Goal: Task Accomplishment & Management: Manage account settings

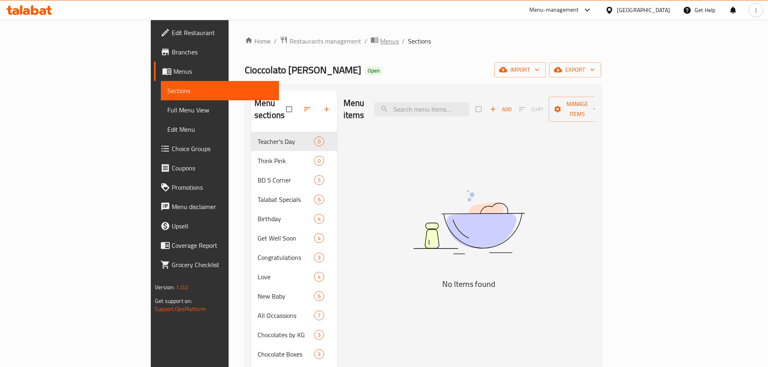
click at [380, 43] on span "Menus" at bounding box center [389, 41] width 19 height 10
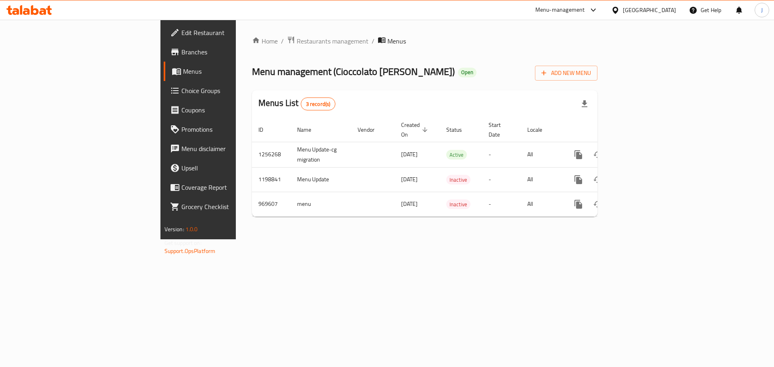
click at [252, 45] on div "Home / Restaurants management / Menus Menu management ( Cioccolato [PERSON_NAME…" at bounding box center [424, 129] width 345 height 187
click at [297, 45] on span "Restaurants management" at bounding box center [333, 41] width 72 height 10
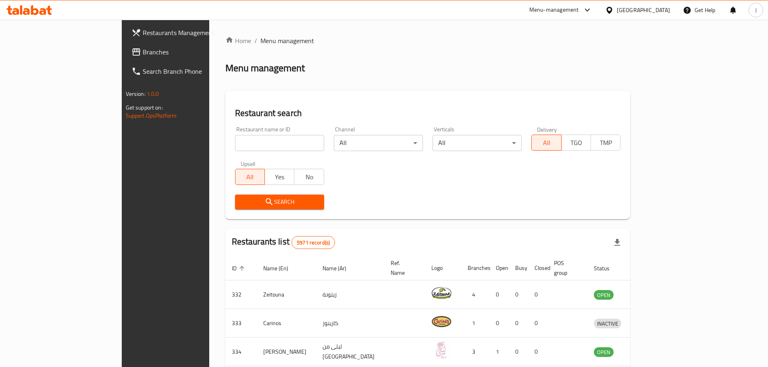
click at [230, 154] on div "Restaurant name or ID Restaurant name or ID" at bounding box center [279, 139] width 99 height 34
click at [235, 146] on input "search" at bounding box center [279, 143] width 89 height 16
type input "naya"
click button "Search" at bounding box center [279, 202] width 89 height 15
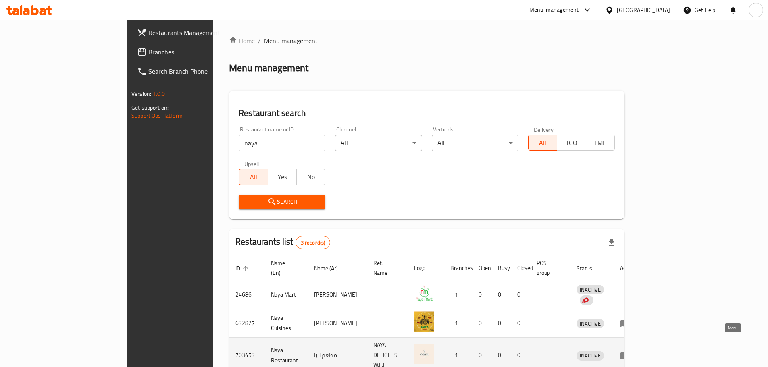
click at [629, 351] on icon "enhanced table" at bounding box center [625, 356] width 10 height 10
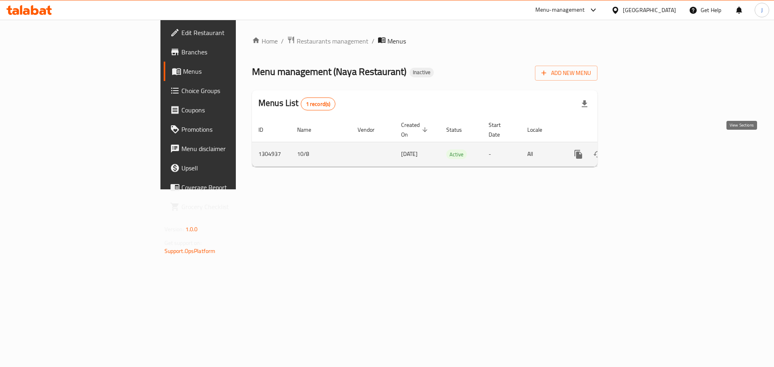
click at [641, 150] on icon "enhanced table" at bounding box center [636, 155] width 10 height 10
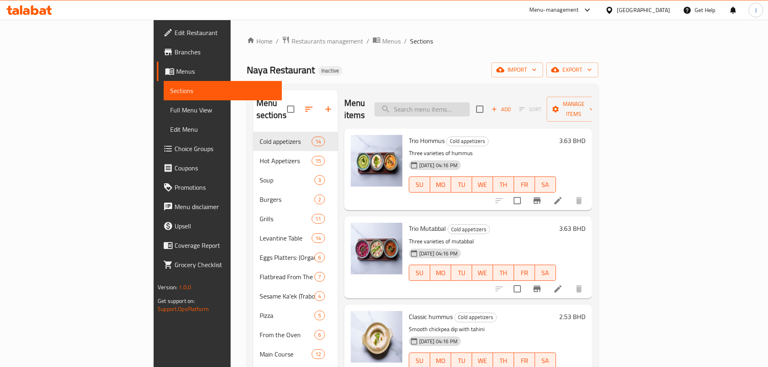
click at [465, 102] on input "search" at bounding box center [421, 109] width 95 height 14
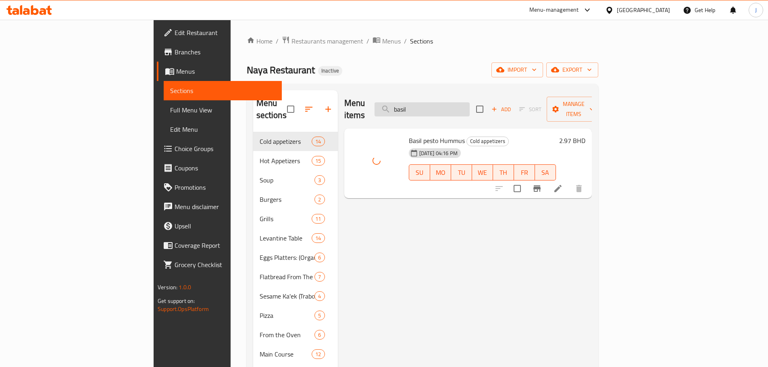
click at [469, 102] on input "basil" at bounding box center [421, 109] width 95 height 14
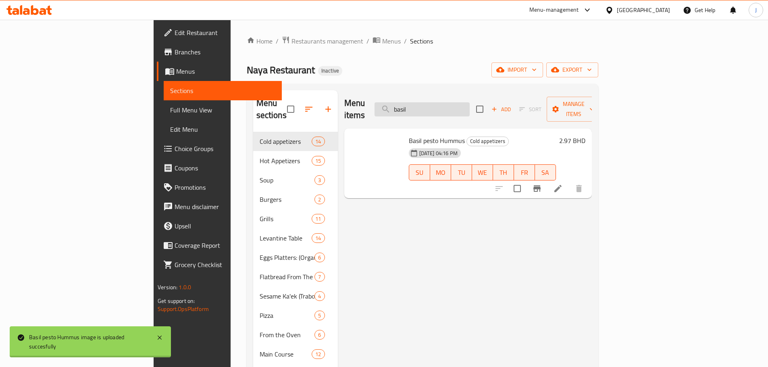
click at [469, 102] on input "basil" at bounding box center [421, 109] width 95 height 14
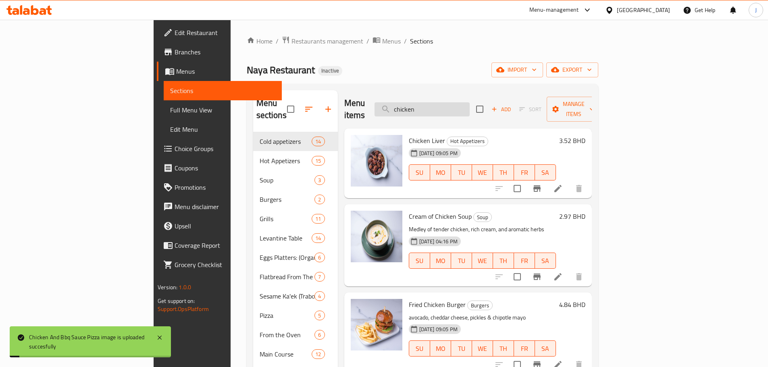
click at [463, 102] on input "chicken" at bounding box center [421, 109] width 95 height 14
click at [464, 102] on input "chicken" at bounding box center [421, 109] width 95 height 14
click at [469, 106] on input "chicken" at bounding box center [421, 109] width 95 height 14
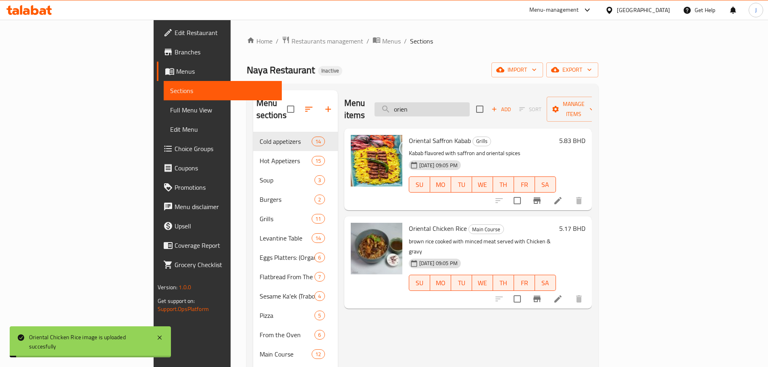
click at [469, 107] on input "orien" at bounding box center [421, 109] width 95 height 14
type input "g"
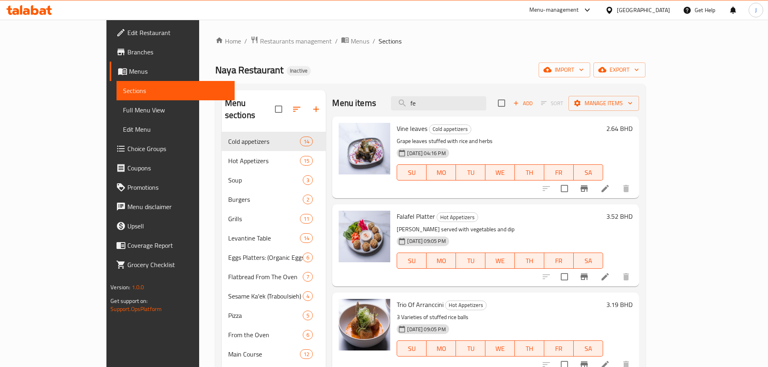
type input "f"
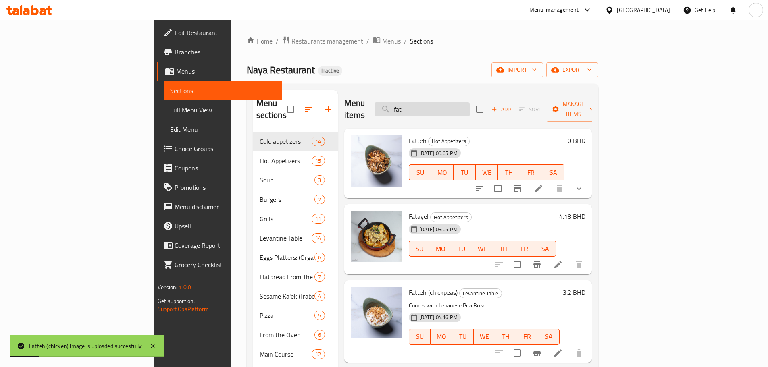
click at [466, 105] on input "fat" at bounding box center [421, 109] width 95 height 14
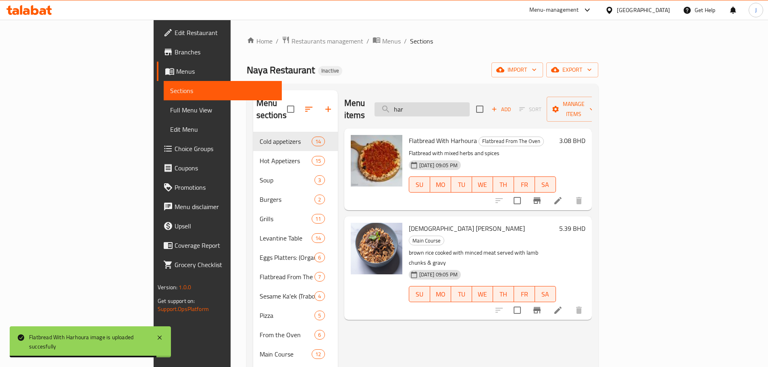
click at [462, 104] on input "har" at bounding box center [421, 109] width 95 height 14
click at [463, 105] on input "har" at bounding box center [421, 109] width 95 height 14
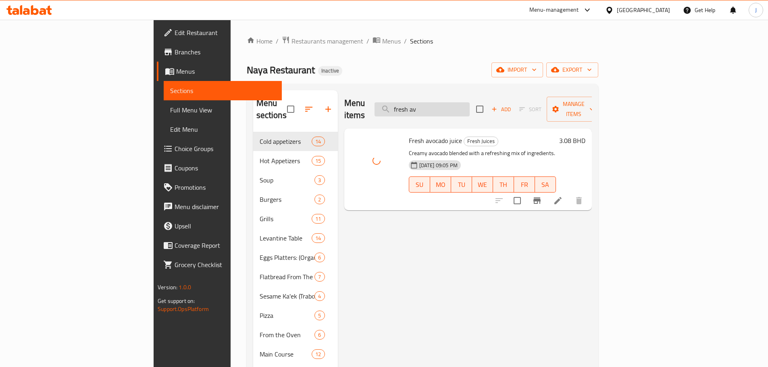
click at [469, 102] on input "fresh av" at bounding box center [421, 109] width 95 height 14
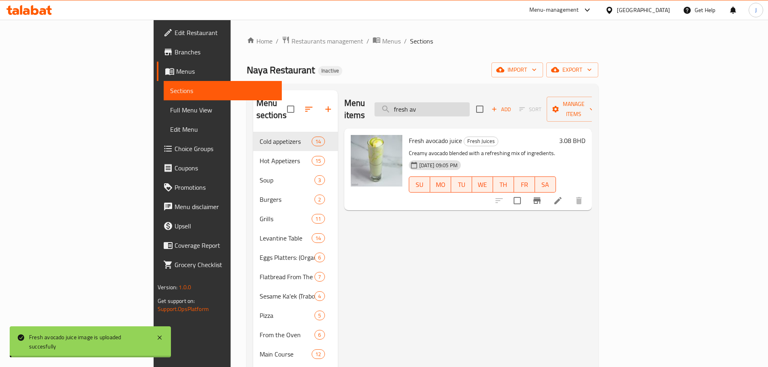
click at [469, 102] on input "fresh av" at bounding box center [421, 109] width 95 height 14
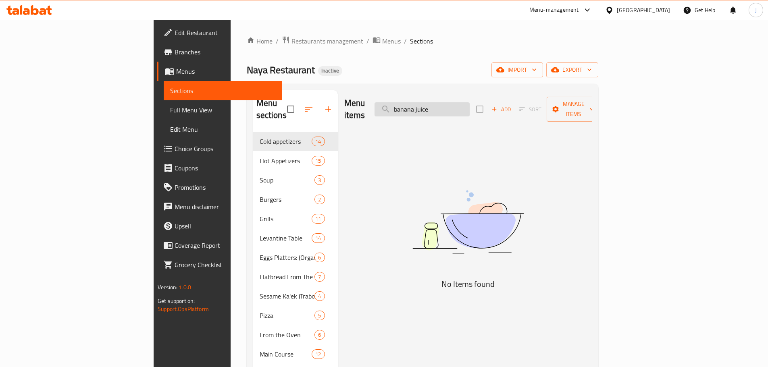
click at [469, 103] on input "banana juice" at bounding box center [421, 109] width 95 height 14
type input "b"
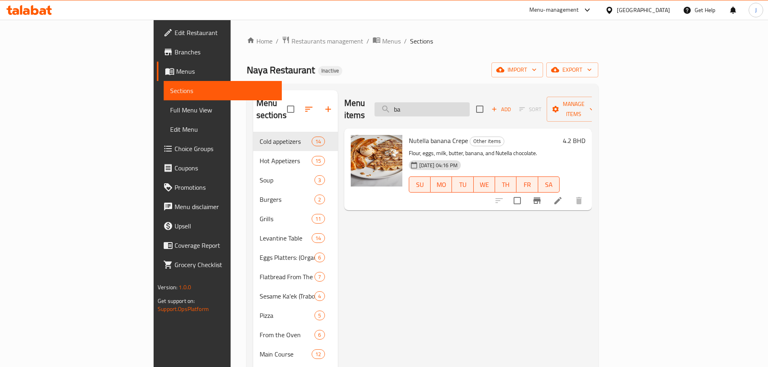
type input "b"
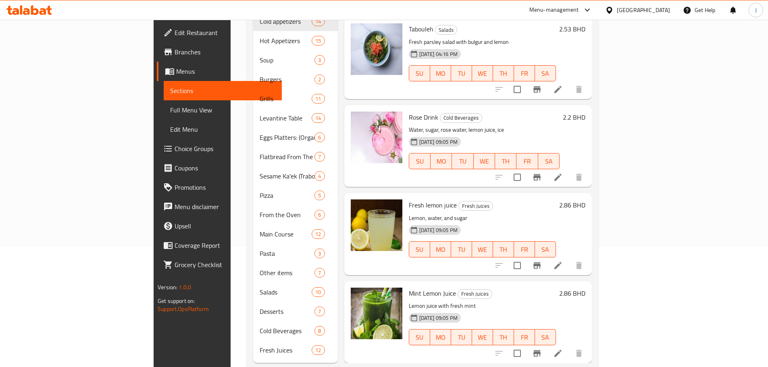
scroll to position [121, 0]
type input "lemon"
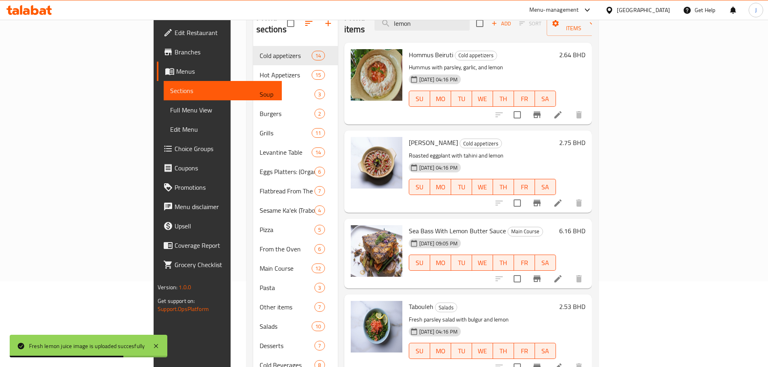
scroll to position [40, 0]
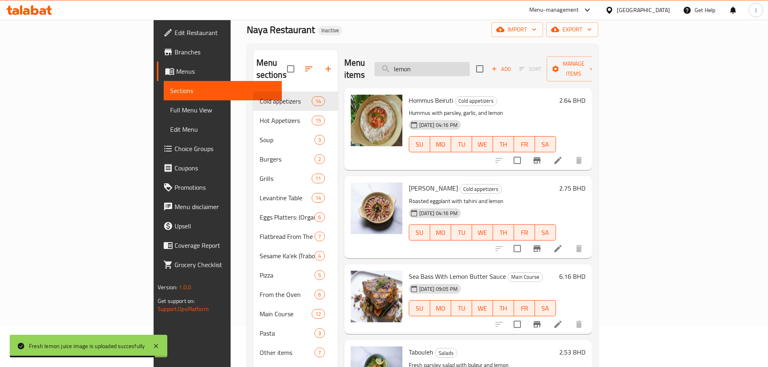
click at [469, 69] on input "lemon" at bounding box center [421, 69] width 95 height 14
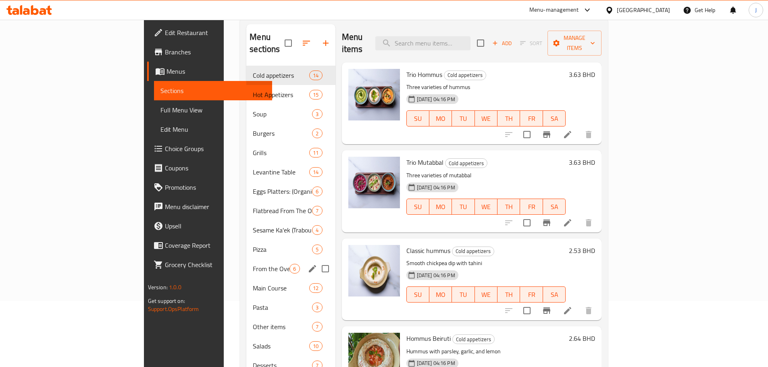
scroll to position [81, 0]
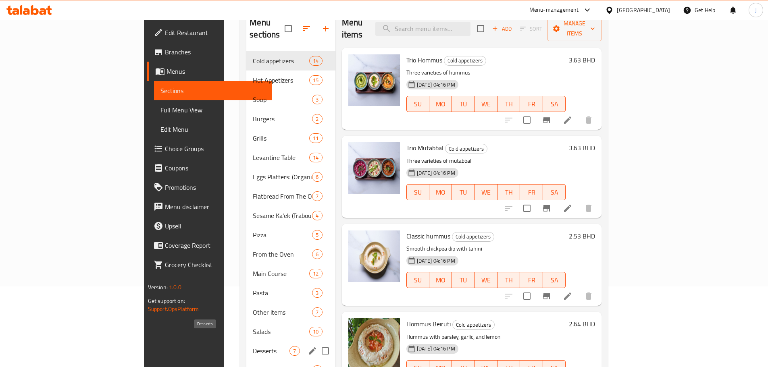
click at [253, 346] on span "Desserts" at bounding box center [271, 351] width 37 height 10
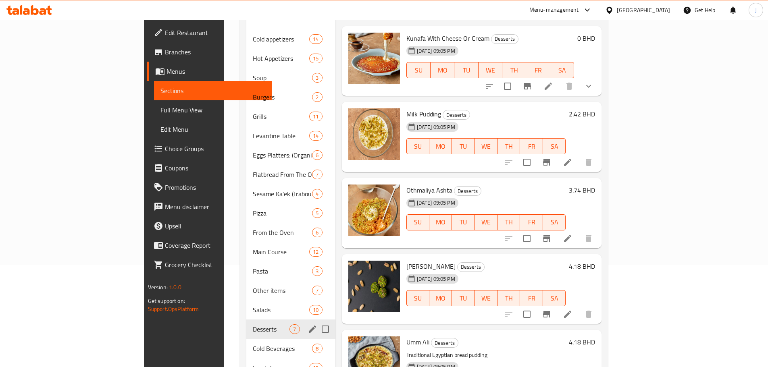
scroll to position [121, 0]
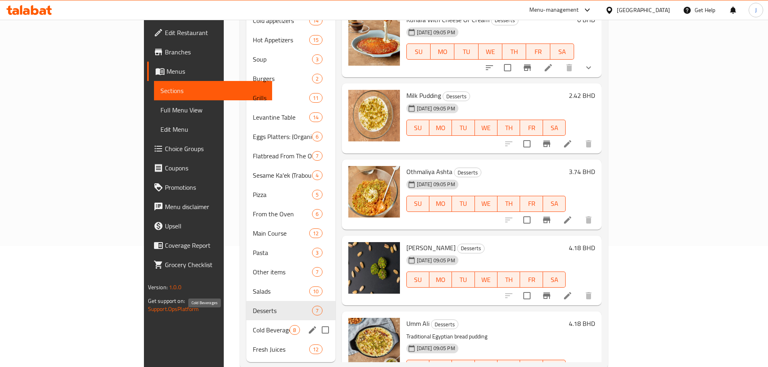
click at [253, 325] on span "Cold Beverages" at bounding box center [271, 330] width 37 height 10
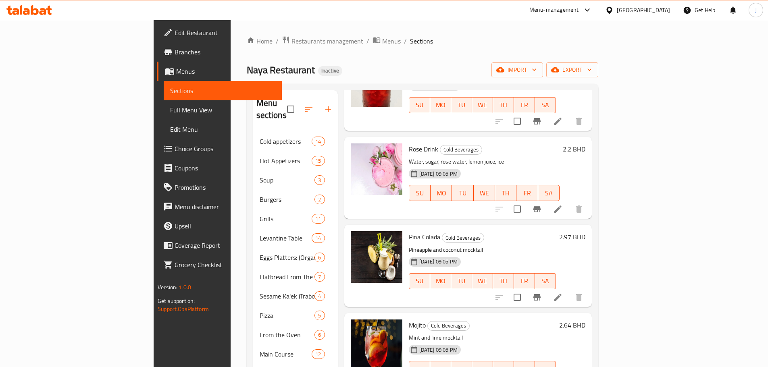
scroll to position [121, 0]
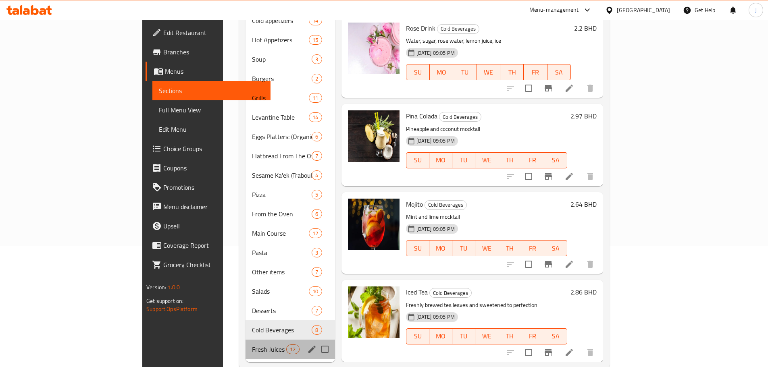
click at [245, 343] on div "Fresh Juices 12" at bounding box center [289, 349] width 89 height 19
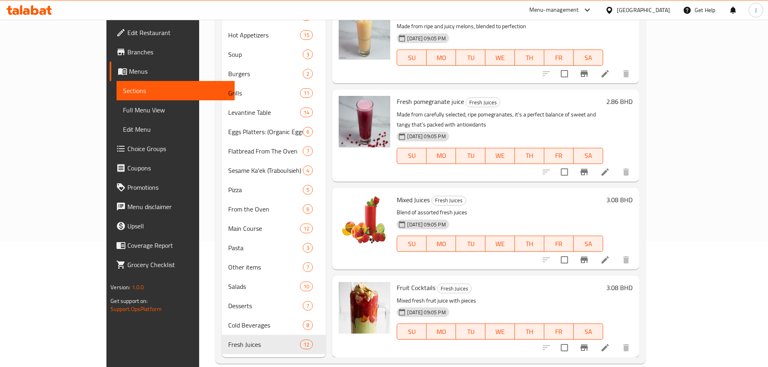
scroll to position [127, 0]
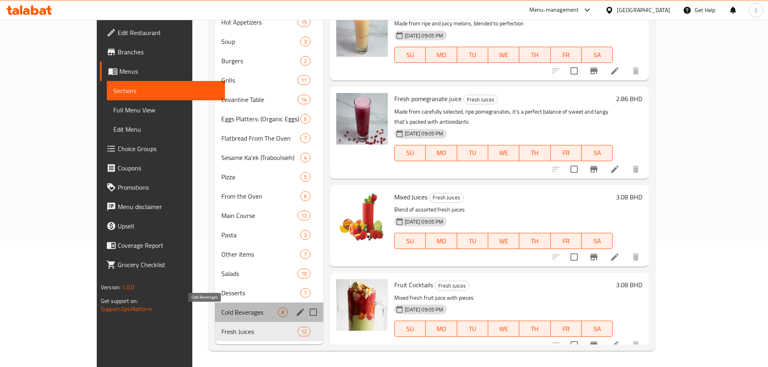
click at [221, 309] on span "Cold Beverages" at bounding box center [249, 312] width 56 height 10
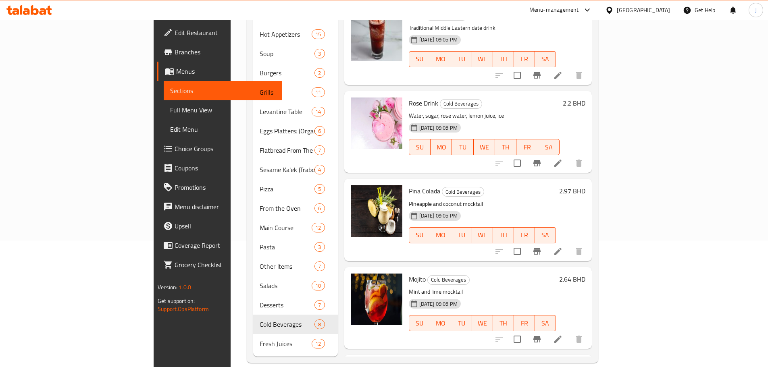
scroll to position [344, 0]
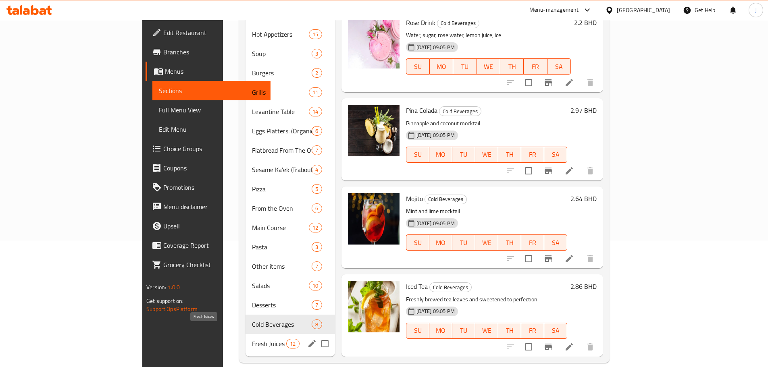
click at [252, 339] on span "Fresh Juices" at bounding box center [269, 344] width 34 height 10
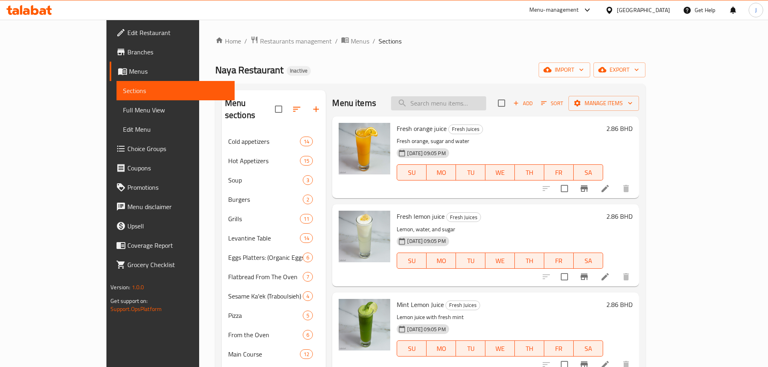
click at [461, 108] on input "search" at bounding box center [438, 103] width 95 height 14
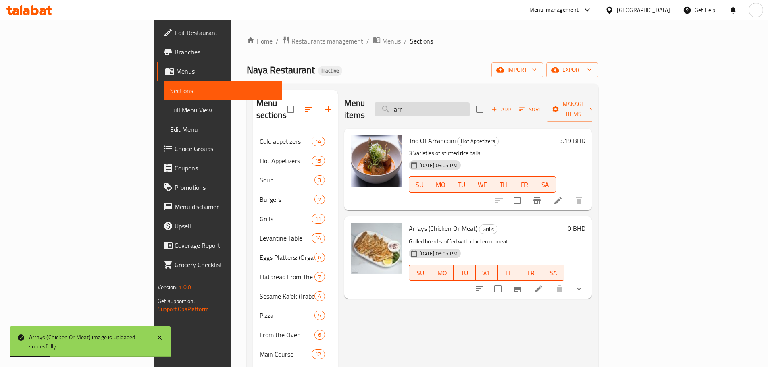
click at [469, 106] on input "arr" at bounding box center [421, 109] width 95 height 14
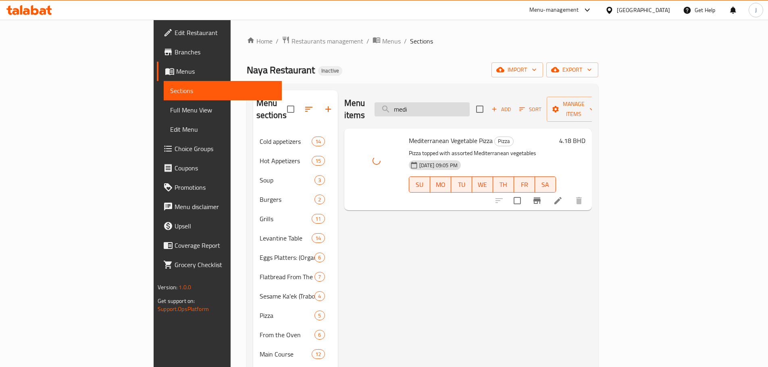
drag, startPoint x: 482, startPoint y: 94, endPoint x: 484, endPoint y: 107, distance: 13.0
click at [482, 104] on div "Menu items medi Add Sort Manage items" at bounding box center [467, 109] width 247 height 38
click at [469, 106] on input "medi" at bounding box center [421, 109] width 95 height 14
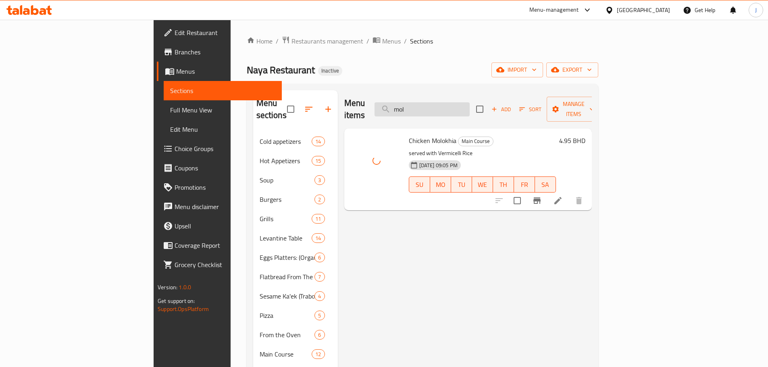
click at [469, 103] on input "mol" at bounding box center [421, 109] width 95 height 14
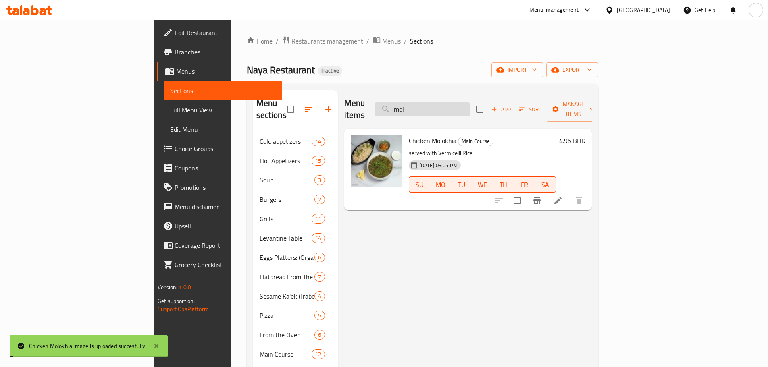
click at [469, 103] on input "mol" at bounding box center [421, 109] width 95 height 14
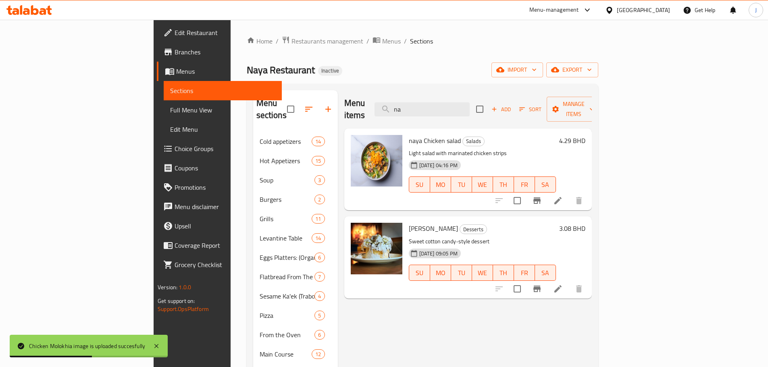
type input "n"
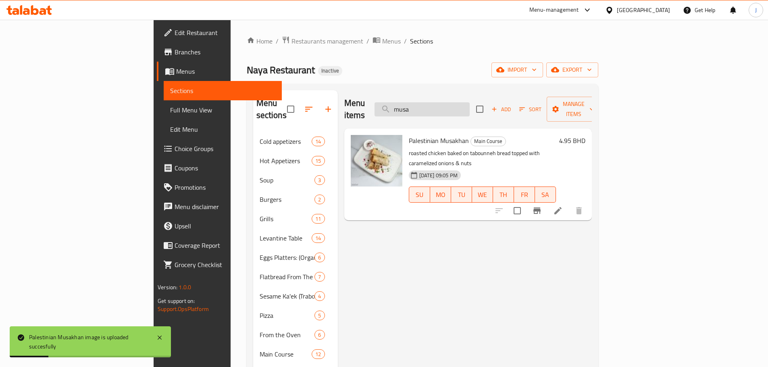
click at [462, 110] on input "musa" at bounding box center [421, 109] width 95 height 14
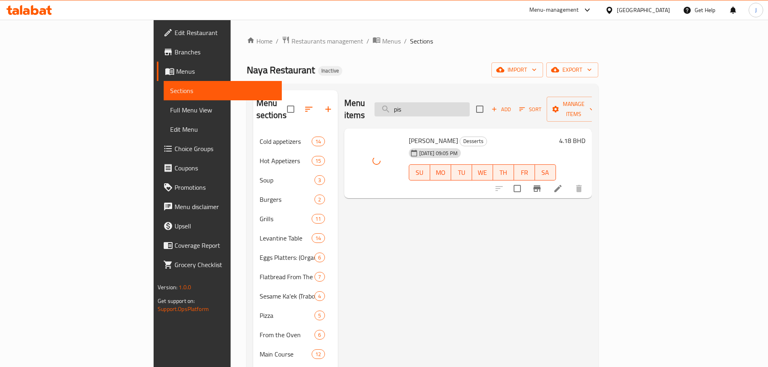
click at [463, 102] on input "pis" at bounding box center [421, 109] width 95 height 14
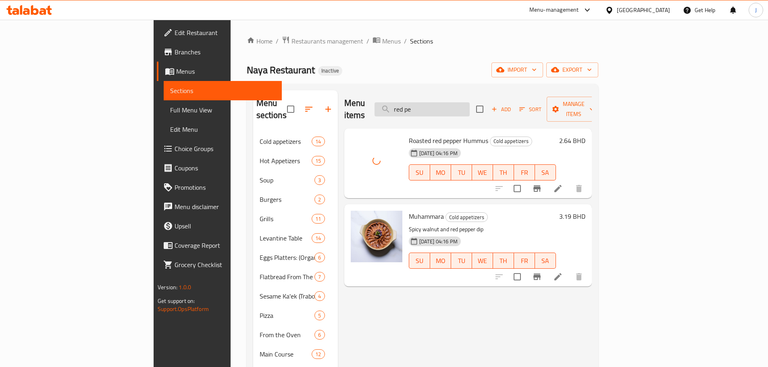
click at [469, 102] on input "red pe" at bounding box center [421, 109] width 95 height 14
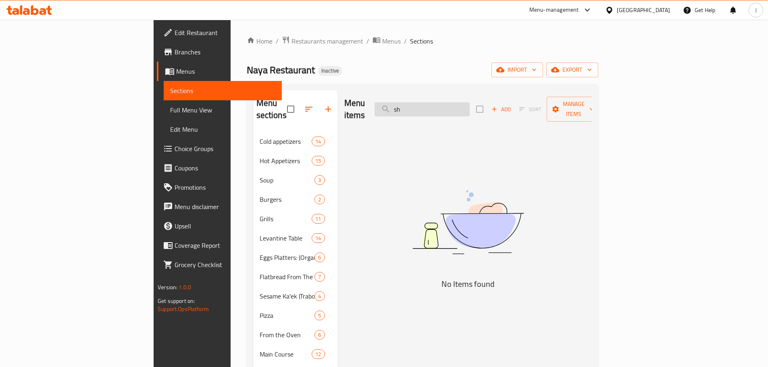
type input "s"
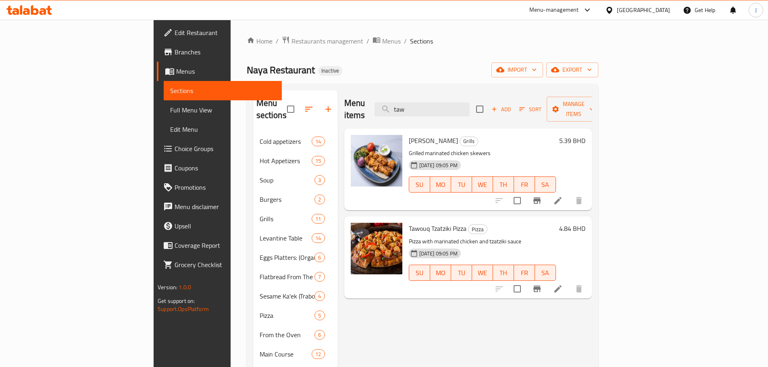
type input "taw"
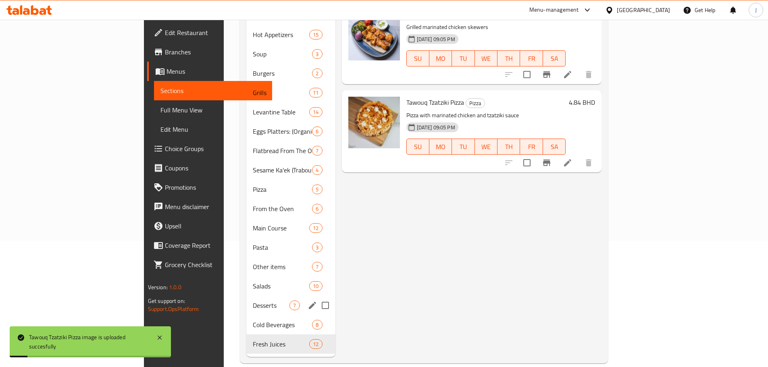
scroll to position [127, 0]
click at [246, 315] on div "Cold Beverages 8" at bounding box center [290, 324] width 89 height 19
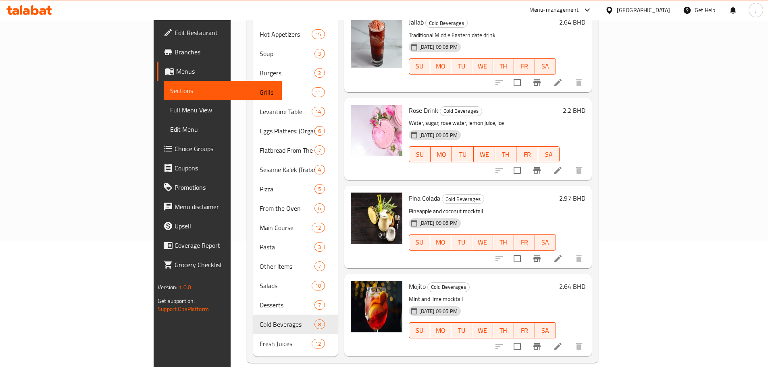
scroll to position [223, 0]
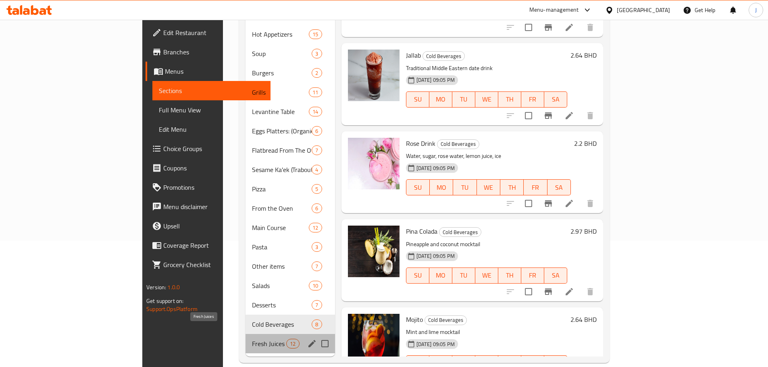
click at [252, 339] on span "Fresh Juices" at bounding box center [269, 344] width 34 height 10
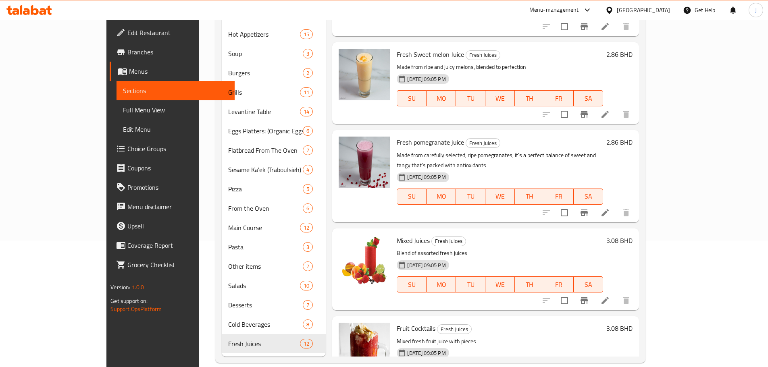
scroll to position [696, 0]
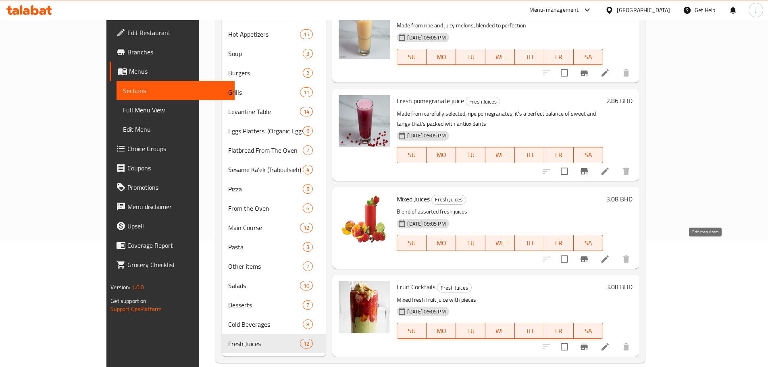
click at [610, 254] on icon at bounding box center [605, 259] width 10 height 10
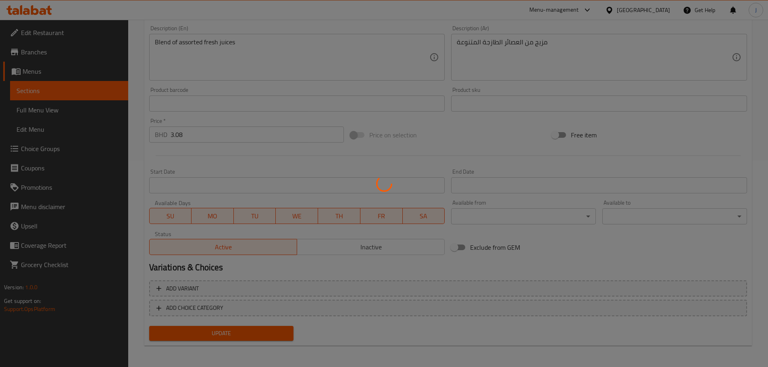
scroll to position [208, 0]
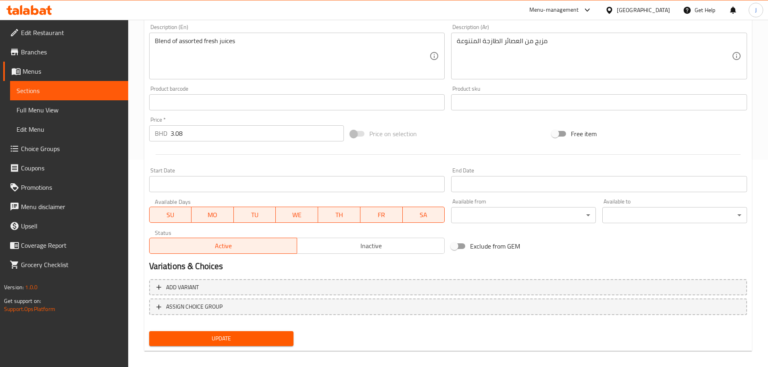
click at [340, 245] on span "Inactive" at bounding box center [370, 246] width 141 height 12
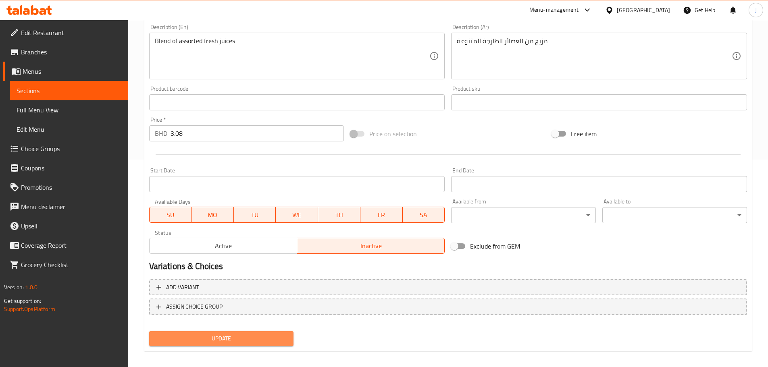
click at [240, 344] on span "Update" at bounding box center [222, 339] width 132 height 10
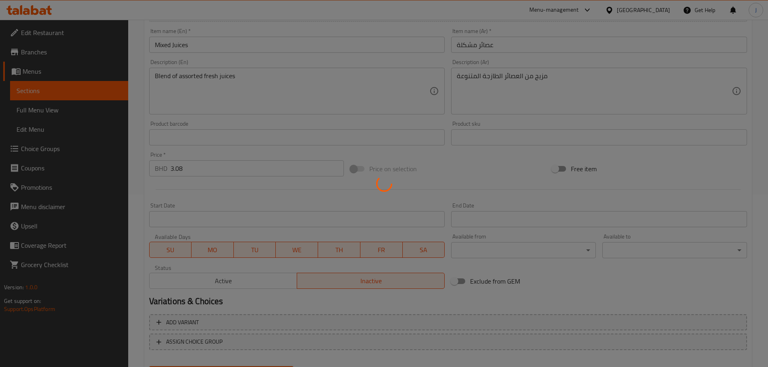
scroll to position [0, 0]
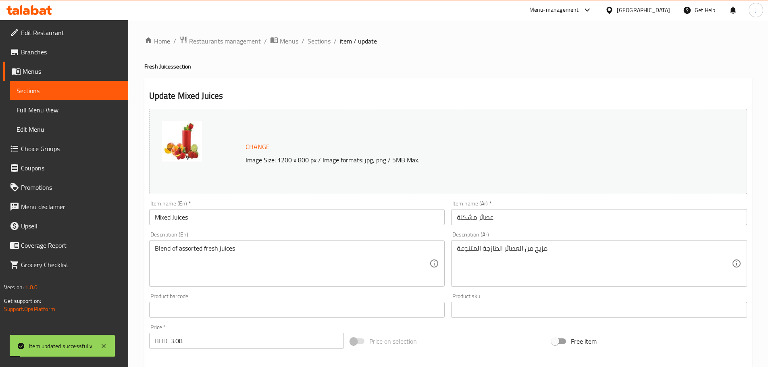
click at [318, 38] on span "Sections" at bounding box center [318, 41] width 23 height 10
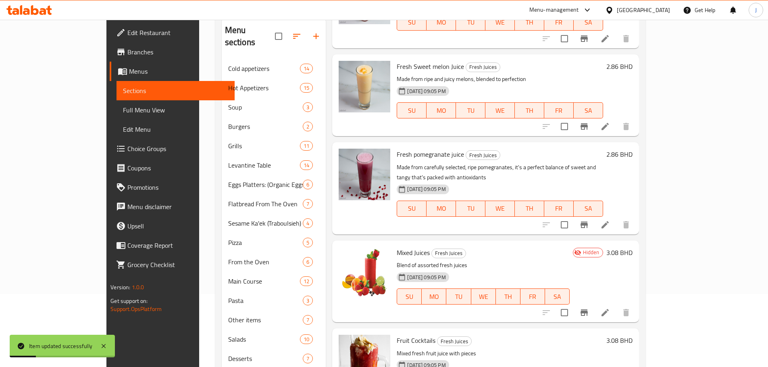
scroll to position [127, 0]
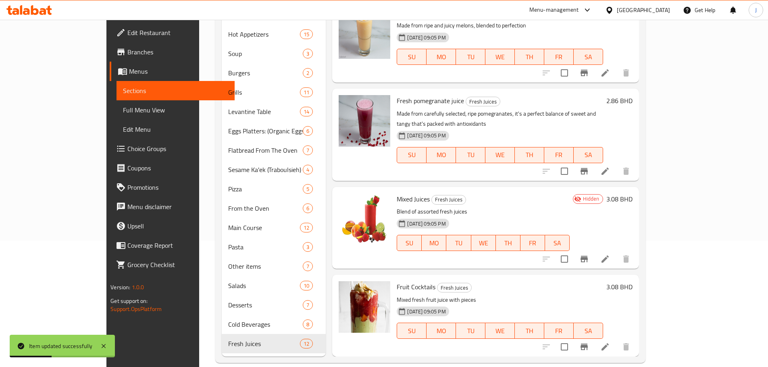
click at [616, 340] on li at bounding box center [605, 347] width 23 height 15
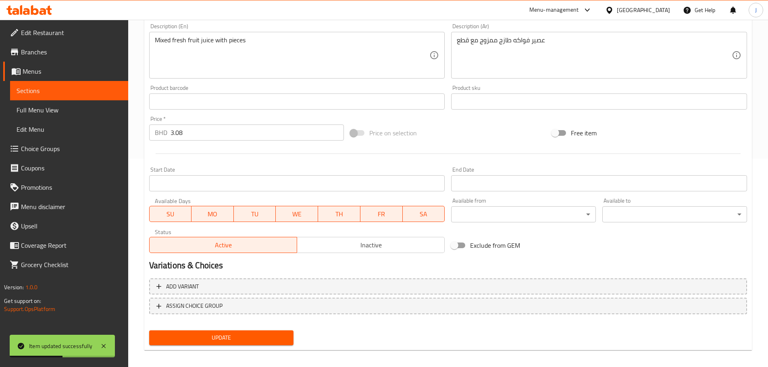
scroll to position [214, 0]
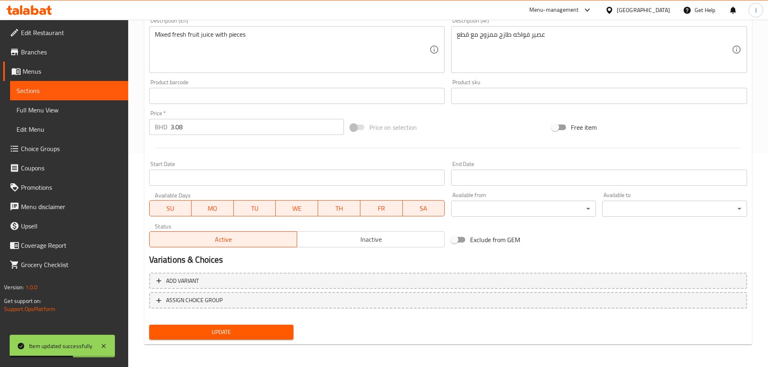
click at [365, 234] on span "Inactive" at bounding box center [370, 240] width 141 height 12
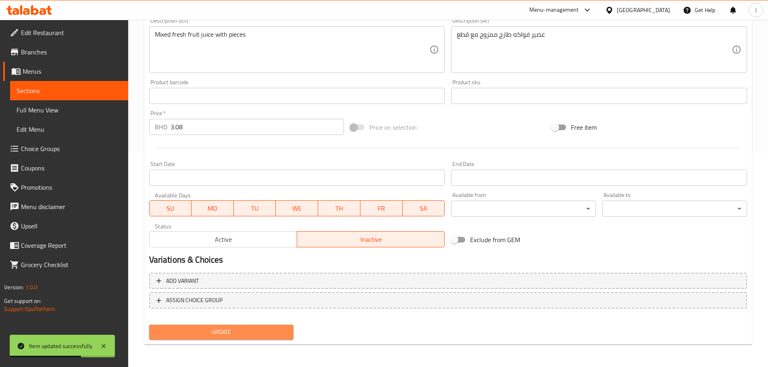
click at [210, 339] on button "Update" at bounding box center [221, 332] width 145 height 15
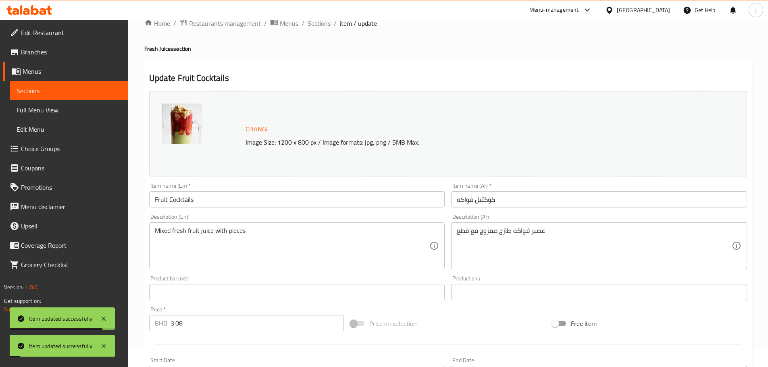
scroll to position [0, 0]
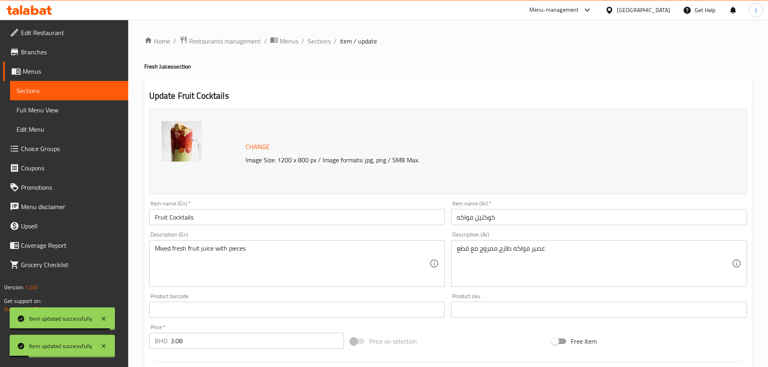
click at [313, 47] on div "Home / Restaurants management / Menus / Sections / item / update Fresh Juices s…" at bounding box center [447, 300] width 607 height 529
click at [313, 46] on span "Sections" at bounding box center [318, 41] width 23 height 10
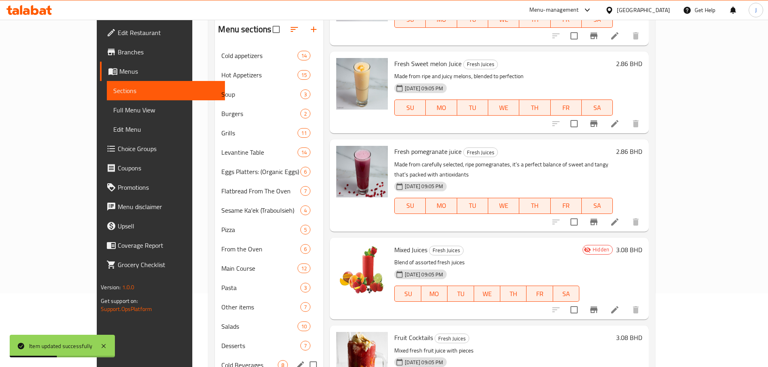
scroll to position [127, 0]
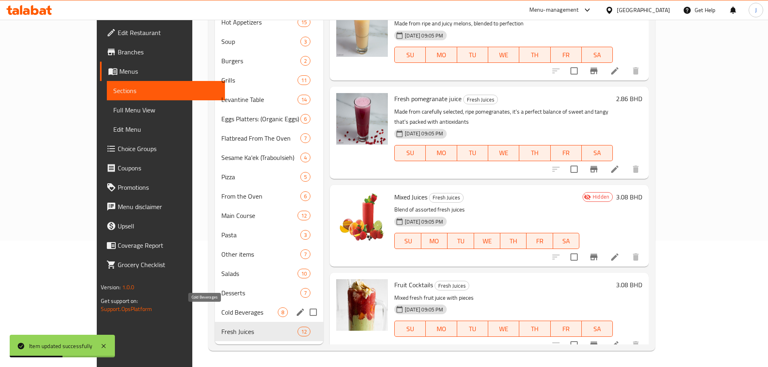
click at [221, 317] on span "Cold Beverages" at bounding box center [249, 312] width 56 height 10
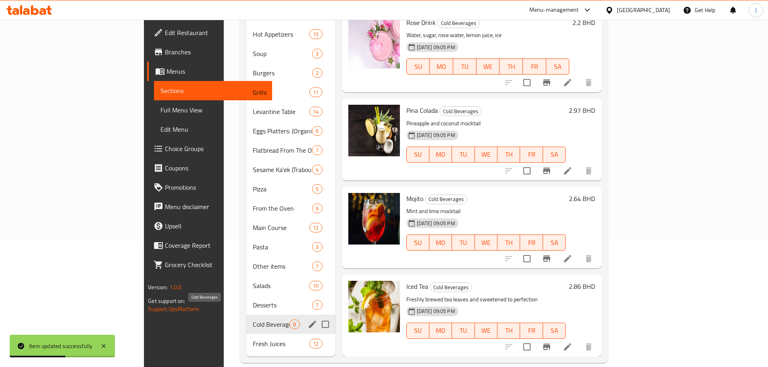
scroll to position [344, 0]
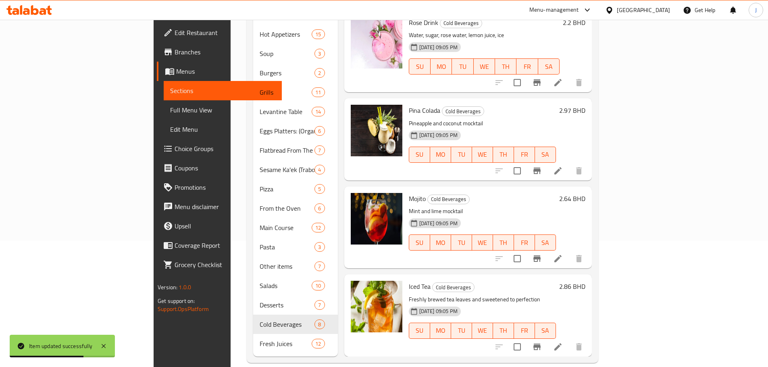
click at [561, 255] on icon at bounding box center [557, 258] width 7 height 7
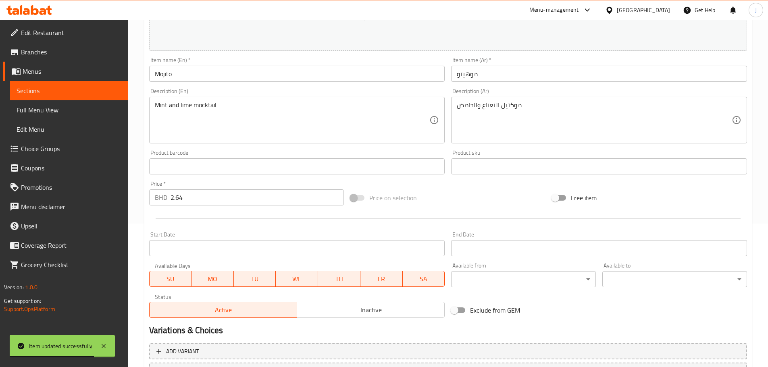
scroll to position [214, 0]
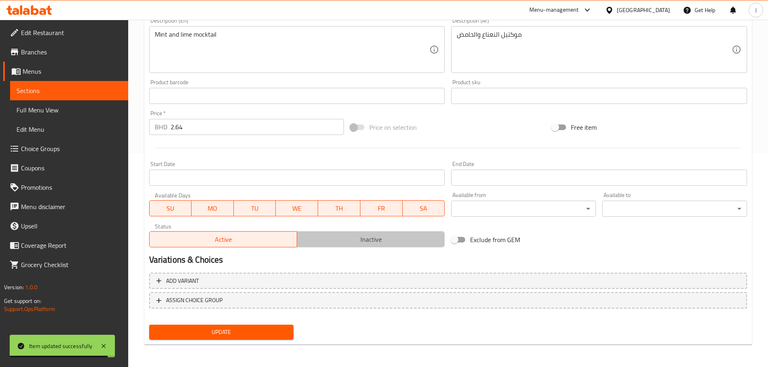
click at [376, 244] on span "Inactive" at bounding box center [370, 240] width 141 height 12
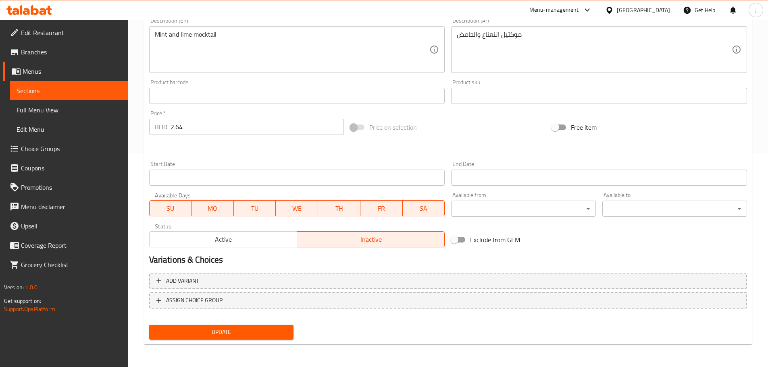
click at [221, 336] on span "Update" at bounding box center [222, 332] width 132 height 10
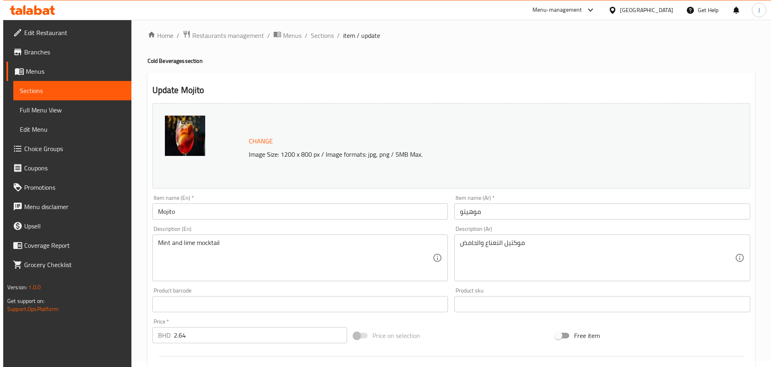
scroll to position [0, 0]
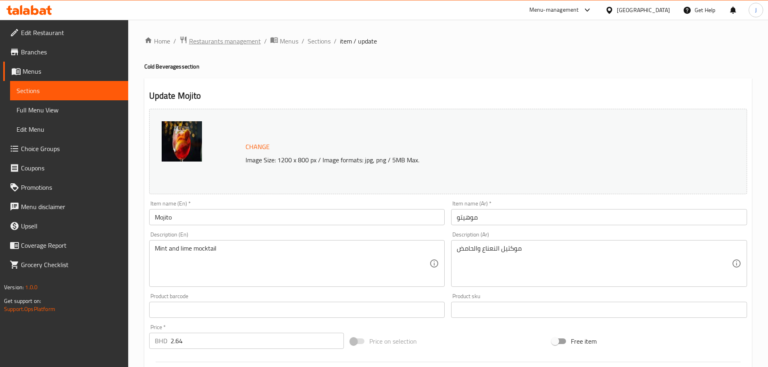
click at [253, 40] on span "Restaurants management" at bounding box center [225, 41] width 72 height 10
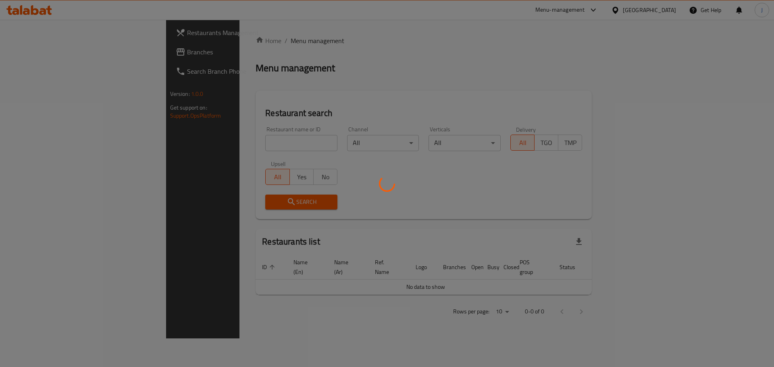
click at [227, 144] on div at bounding box center [387, 183] width 774 height 367
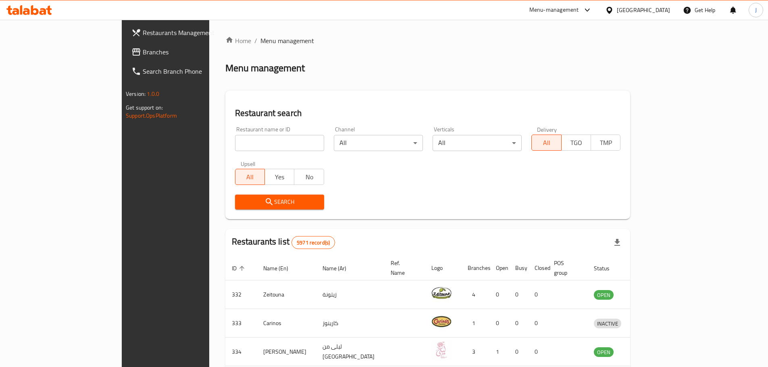
click at [227, 144] on div "Home / Menu management Menu management Restaurant search Restaurant name or ID …" at bounding box center [427, 313] width 405 height 555
click at [235, 144] on input "search" at bounding box center [279, 143] width 89 height 16
type input "hot nashvill"
click button "Search" at bounding box center [279, 202] width 89 height 15
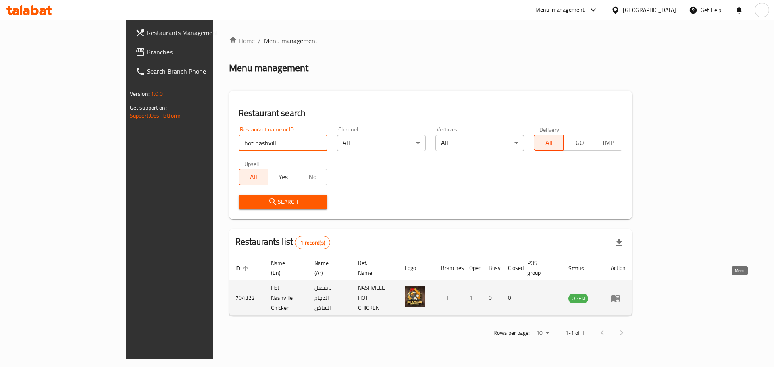
click at [620, 293] on icon "enhanced table" at bounding box center [616, 298] width 10 height 10
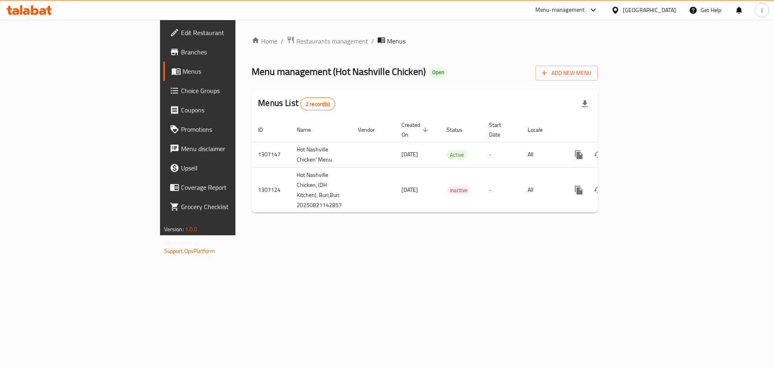
click at [181, 57] on span "Branches" at bounding box center [232, 52] width 102 height 10
